Goal: Task Accomplishment & Management: Complete application form

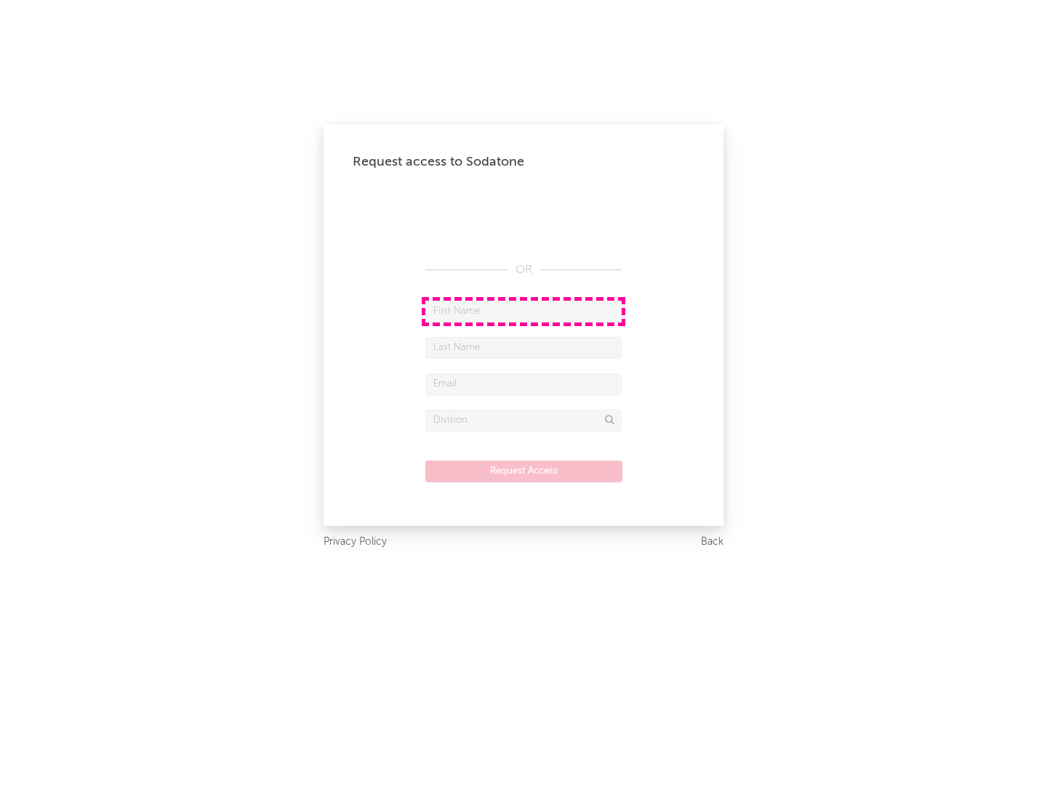
click at [523, 311] on input "text" at bounding box center [523, 312] width 196 height 22
type input "[PERSON_NAME]"
click at [523, 347] on input "text" at bounding box center [523, 348] width 196 height 22
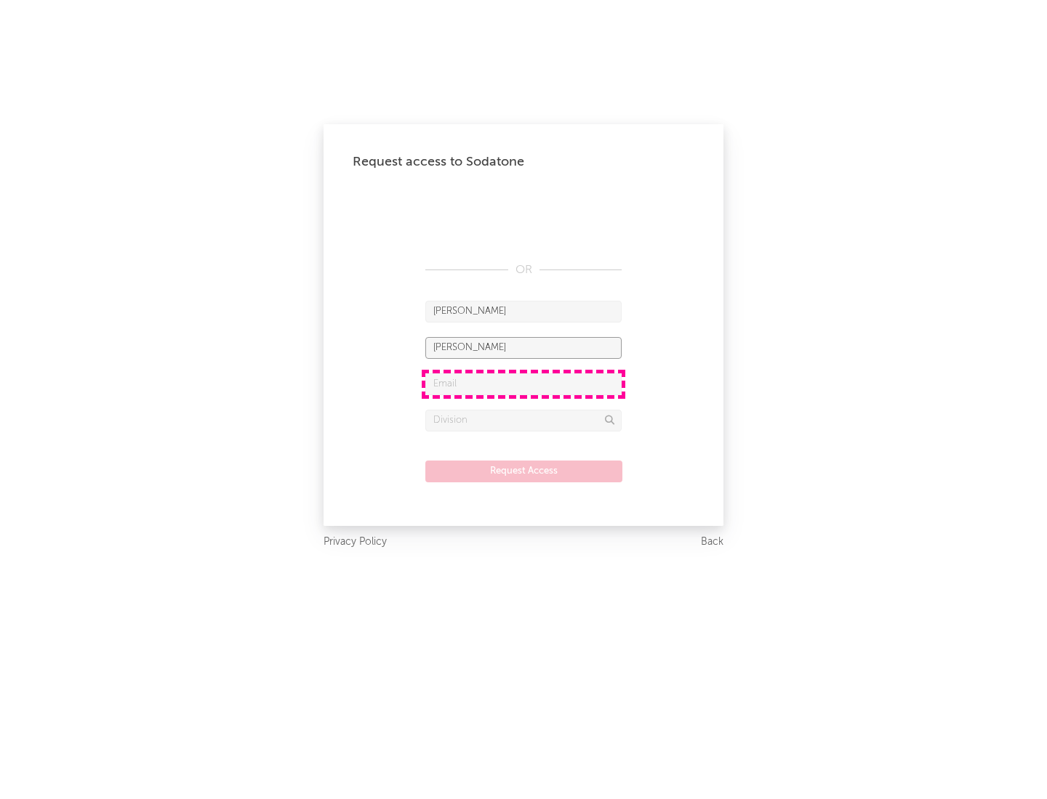
type input "[PERSON_NAME]"
click at [523, 384] on input "text" at bounding box center [523, 385] width 196 height 22
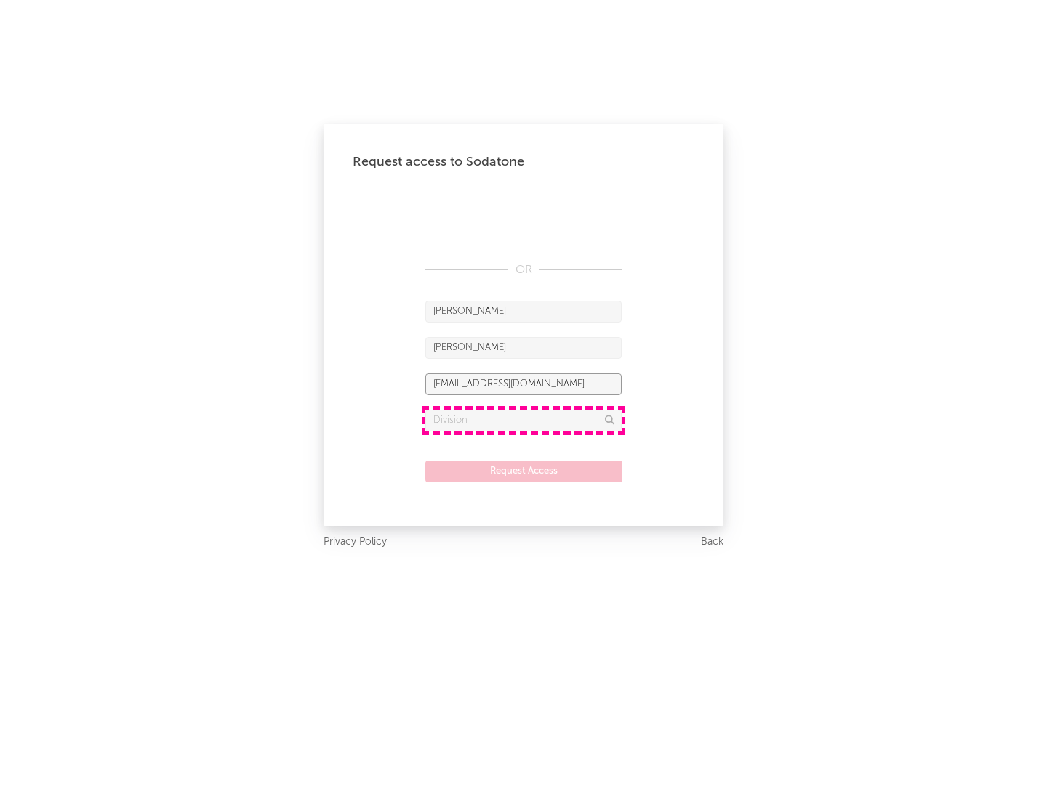
type input "[EMAIL_ADDRESS][DOMAIN_NAME]"
click at [523, 420] on input "text" at bounding box center [523, 421] width 196 height 22
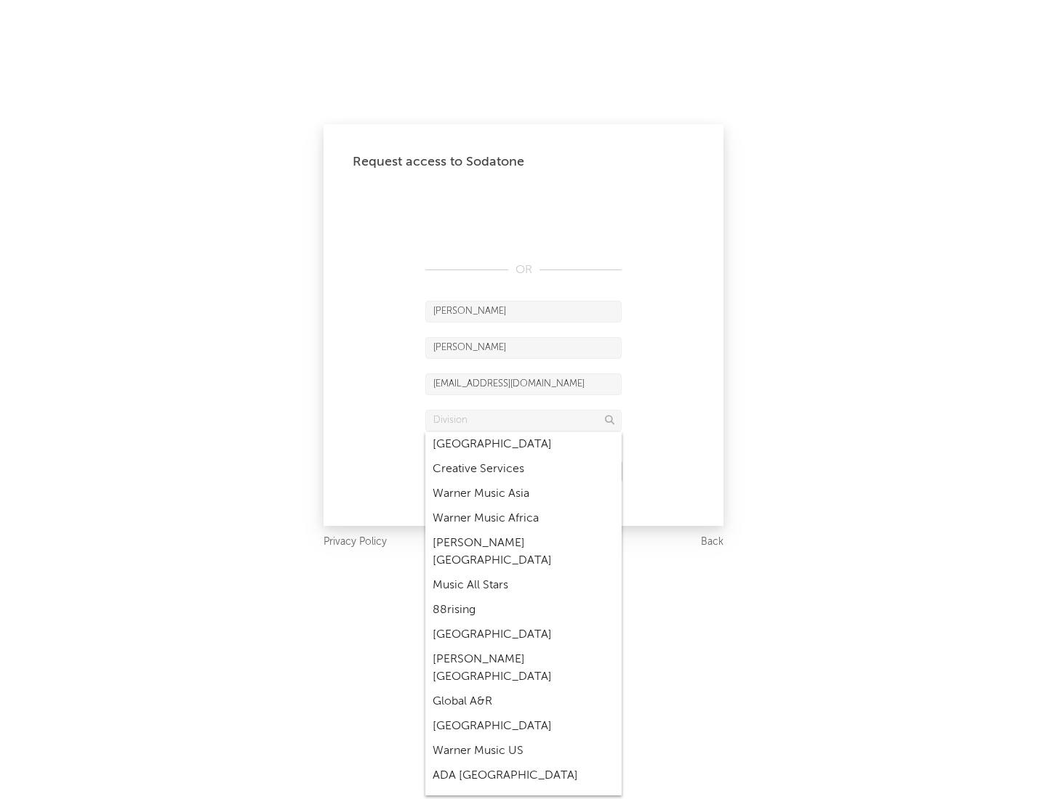
click at [523, 573] on div "Music All Stars" at bounding box center [523, 585] width 196 height 25
type input "Music All Stars"
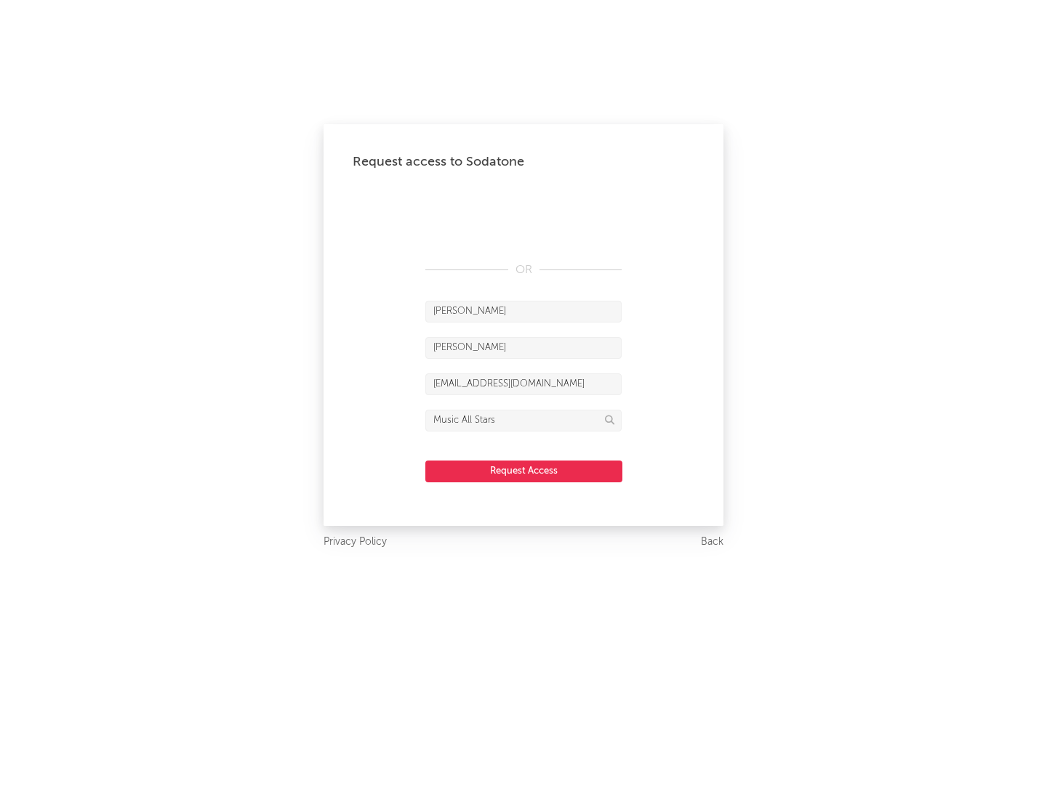
click at [523, 471] on button "Request Access" at bounding box center [523, 472] width 197 height 22
